Goal: Task Accomplishment & Management: Use online tool/utility

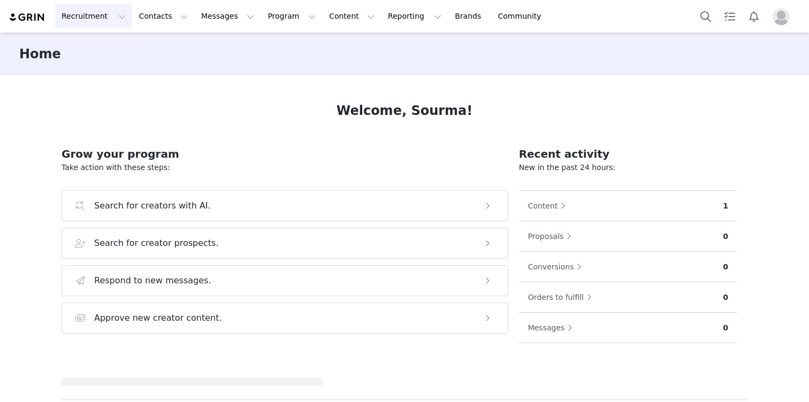
click at [100, 14] on button "Recruitment Recruitment" at bounding box center [93, 16] width 77 height 24
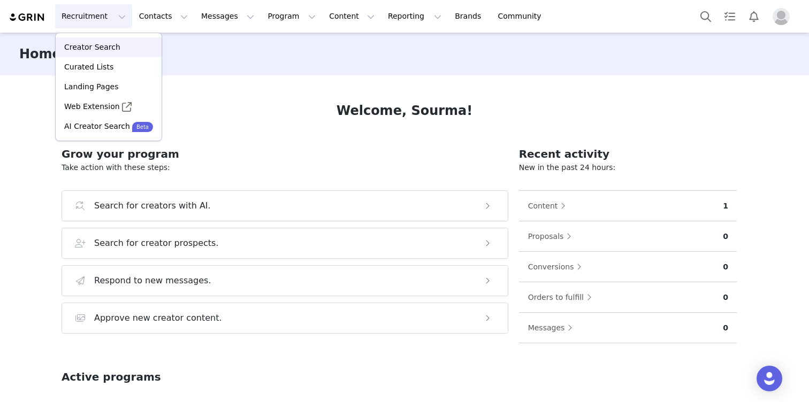
click at [102, 48] on p "Creator Search" at bounding box center [92, 47] width 56 height 11
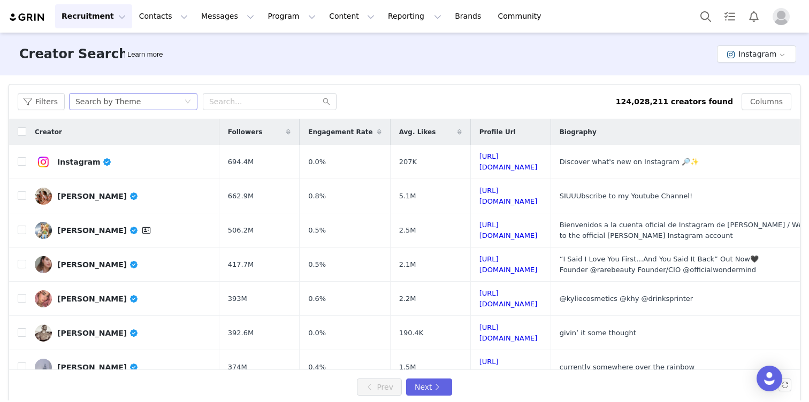
click at [120, 101] on div "Search by Theme" at bounding box center [107, 102] width 65 height 16
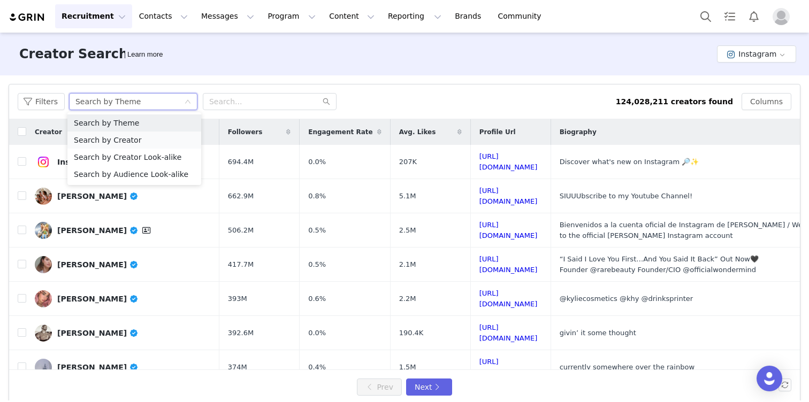
click at [126, 142] on li "Search by Creator" at bounding box center [134, 140] width 134 height 17
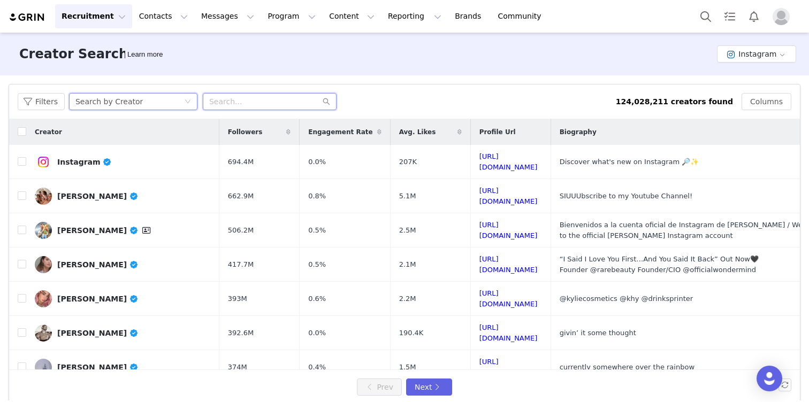
click at [238, 102] on input "text" at bounding box center [270, 101] width 134 height 17
paste input "mulanhernandez_"
type input "mulanhernandez_"
